Goal: Transaction & Acquisition: Subscribe to service/newsletter

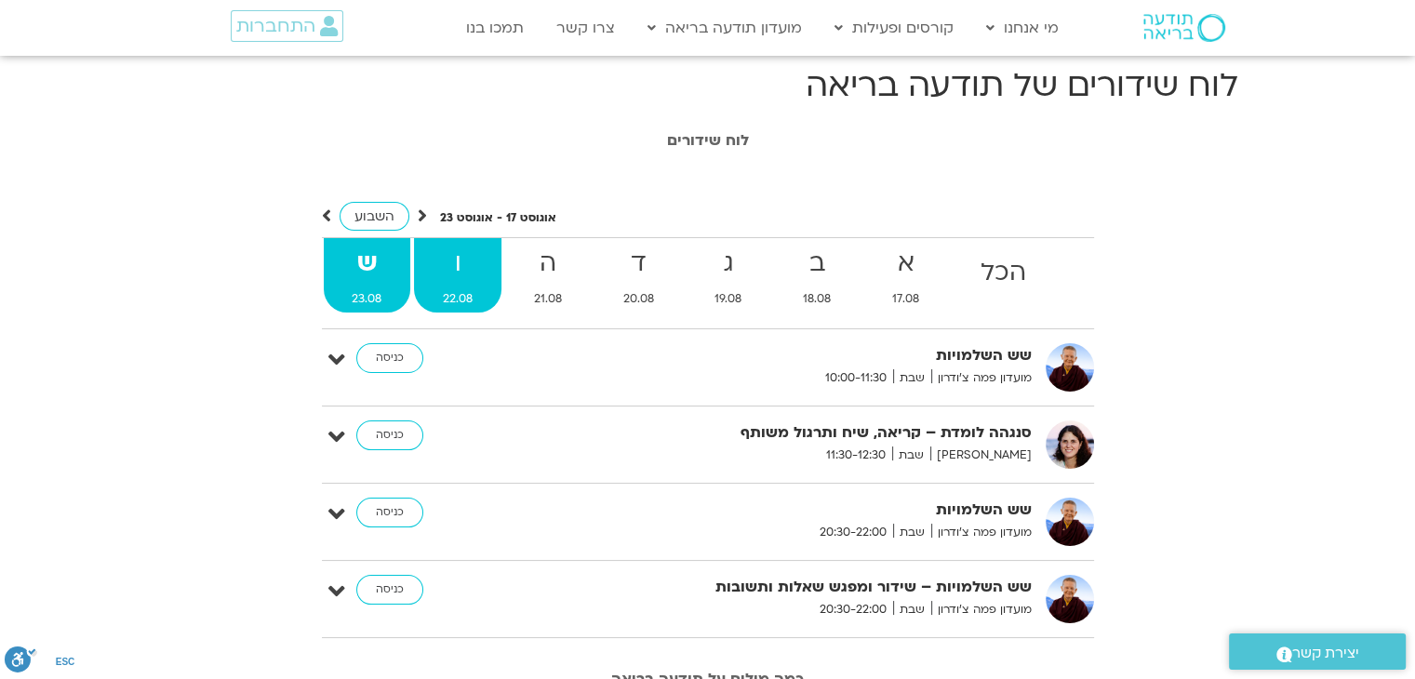
click at [473, 277] on strong "ו" at bounding box center [457, 264] width 87 height 42
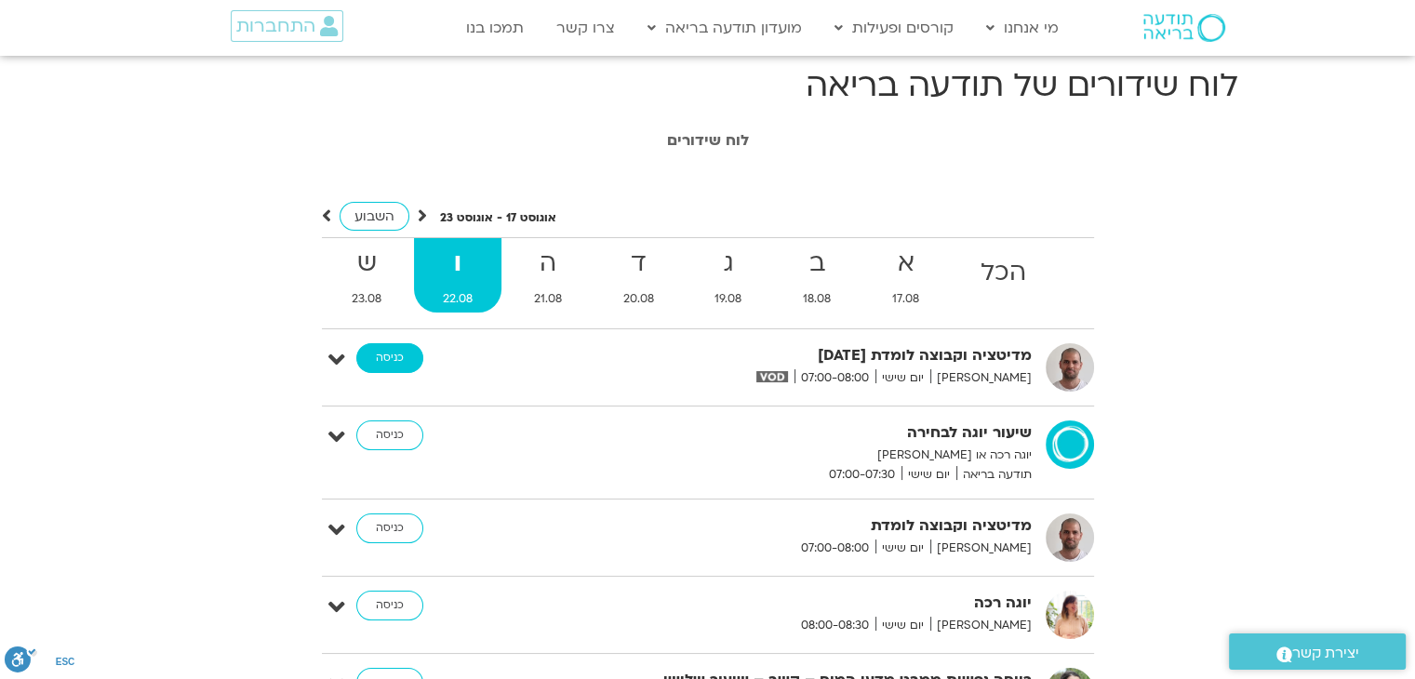
click at [396, 365] on link "כניסה" at bounding box center [389, 358] width 67 height 30
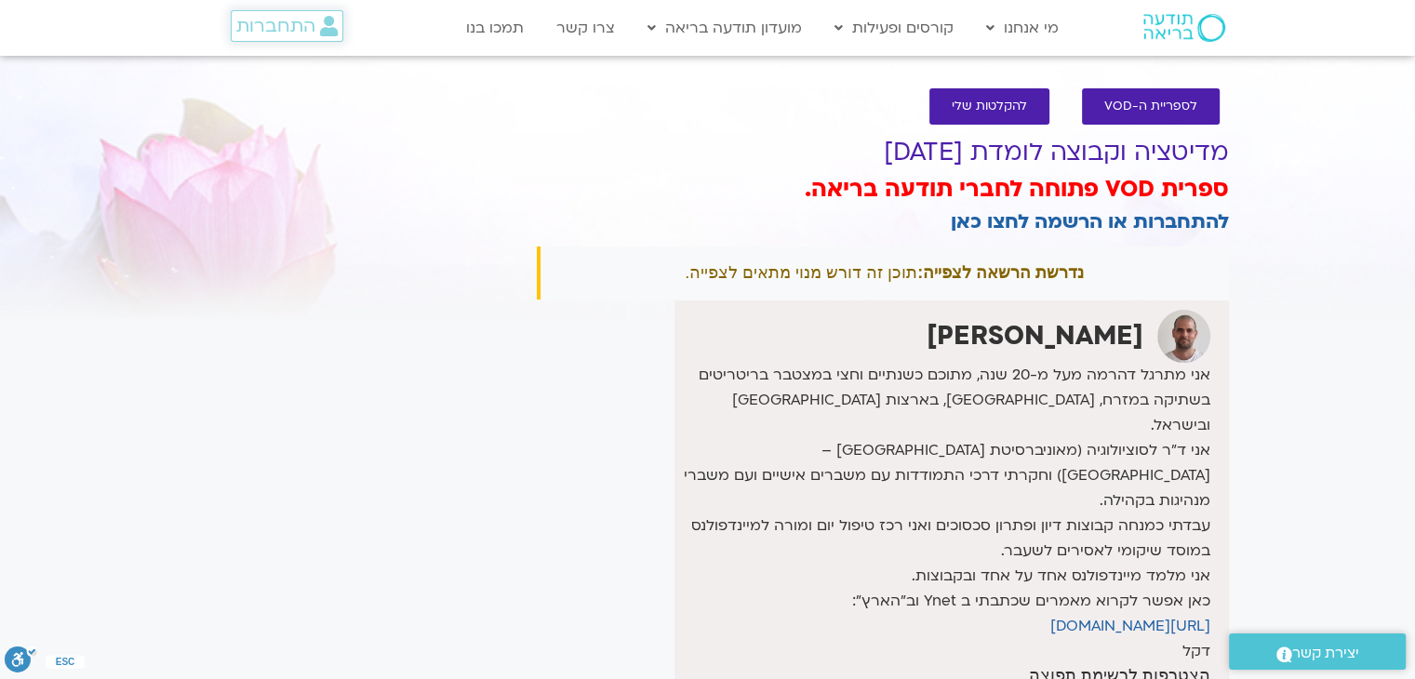
click at [272, 31] on span "התחברות" at bounding box center [275, 26] width 79 height 20
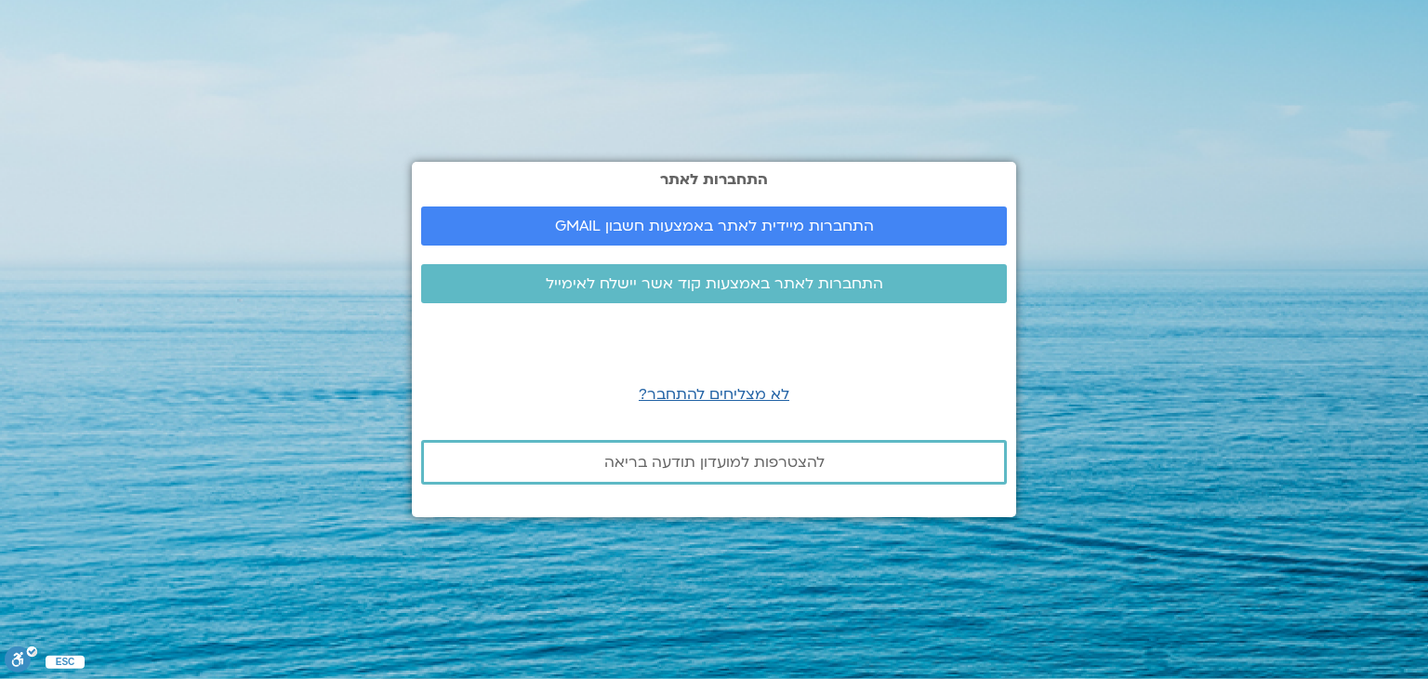
click at [677, 249] on div "התחברות לאתר התחברות מיידית לאתר באמצעות חשבון GMAIL התחברות לאתר באמצעות קוד א…" at bounding box center [714, 339] width 605 height 354
click at [675, 229] on span "התחברות מיידית לאתר באמצעות חשבון GMAIL" at bounding box center [714, 226] width 319 height 17
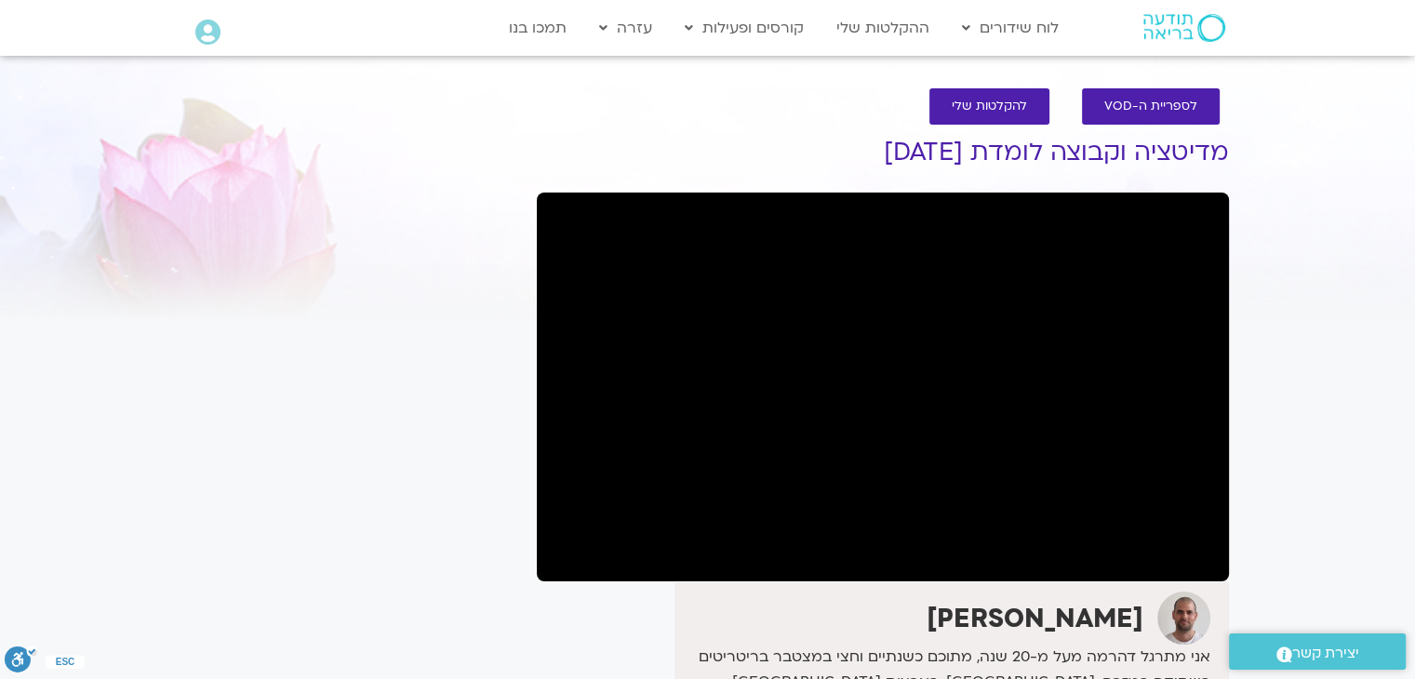
click at [372, 345] on div "It seems we can't find what you're looking for. It seems we can't find what you…" at bounding box center [353, 614] width 350 height 1015
